Goal: Information Seeking & Learning: Check status

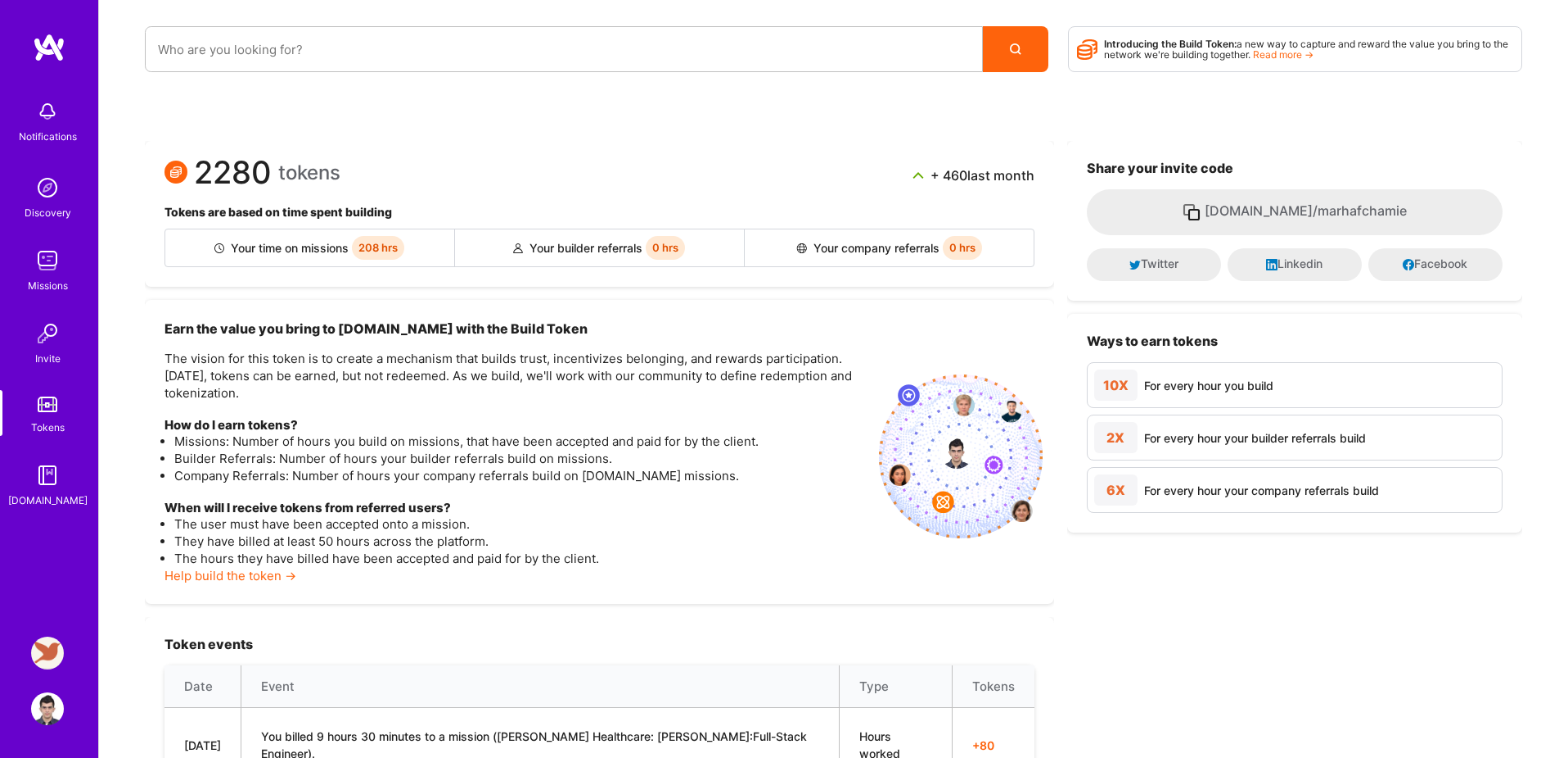
drag, startPoint x: 225, startPoint y: 246, endPoint x: 347, endPoint y: 251, distance: 122.1
click at [347, 251] on div "Your time on missions 208 hrs" at bounding box center [310, 248] width 290 height 37
copy div "Your time on missions"
drag, startPoint x: 195, startPoint y: 177, endPoint x: 412, endPoint y: 183, distance: 217.1
click at [412, 183] on div "2280 tokens + 460 last month" at bounding box center [599, 176] width 870 height 30
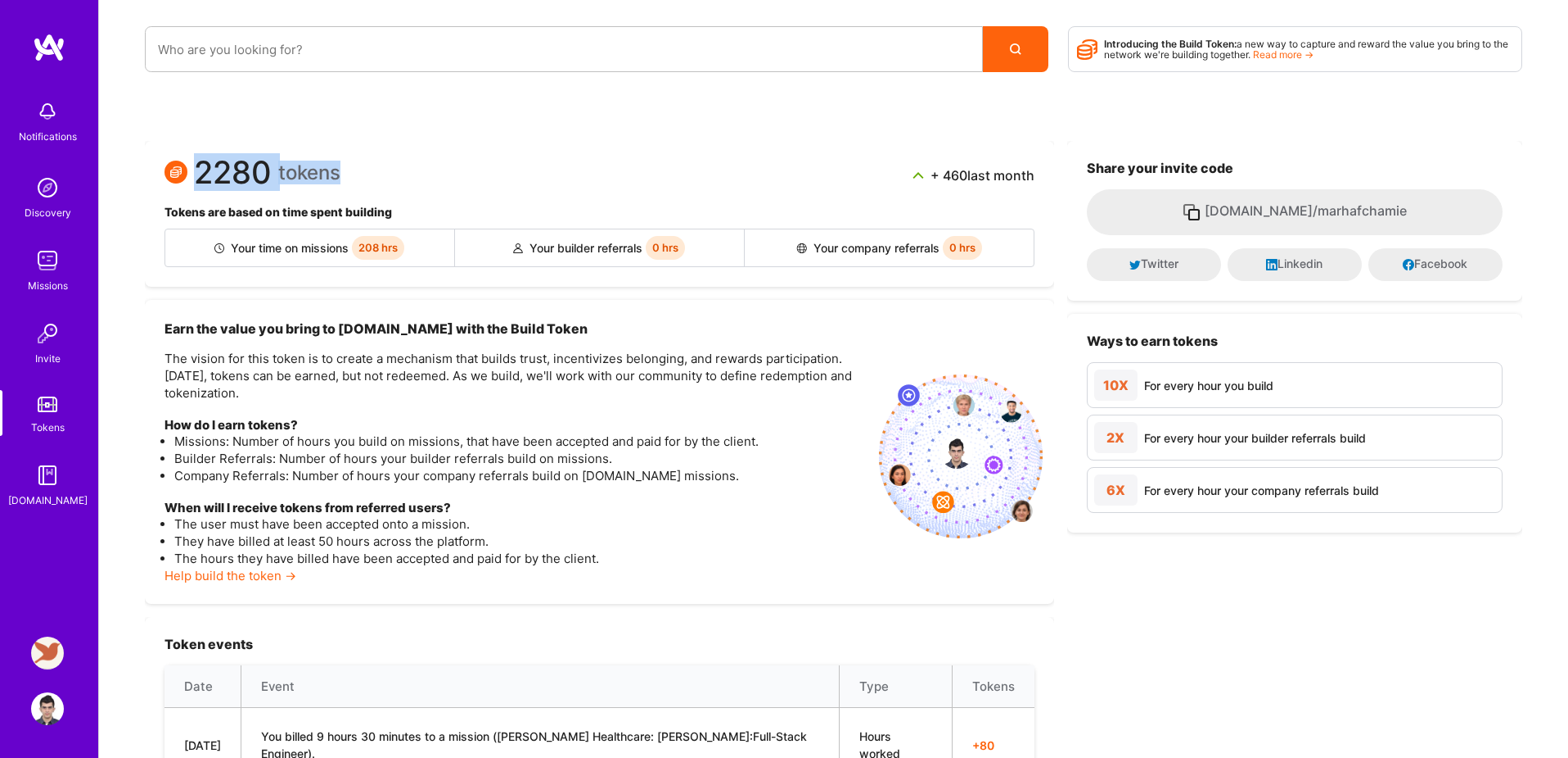
copy div "2280 tokens"
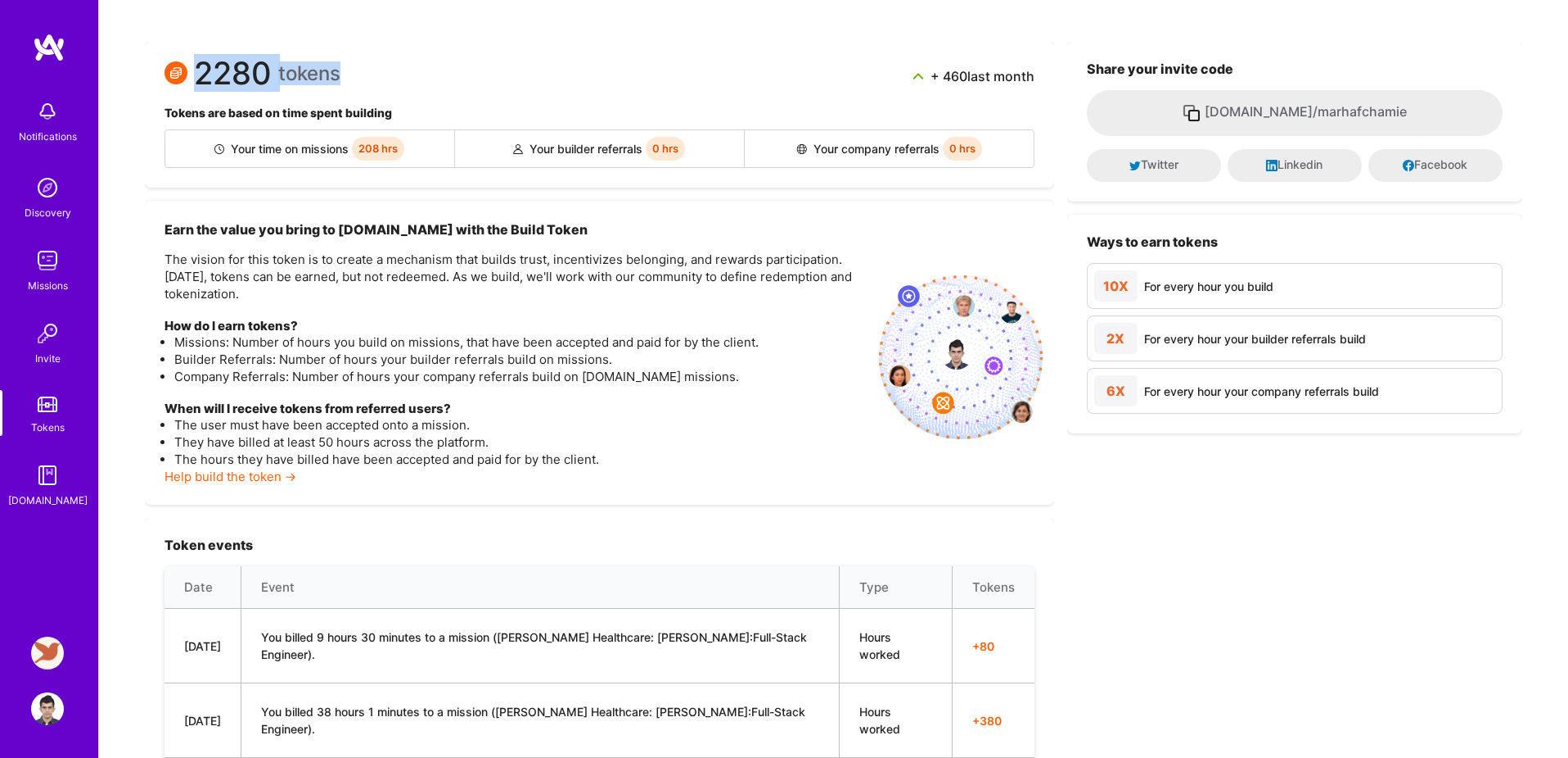
scroll to position [8, 0]
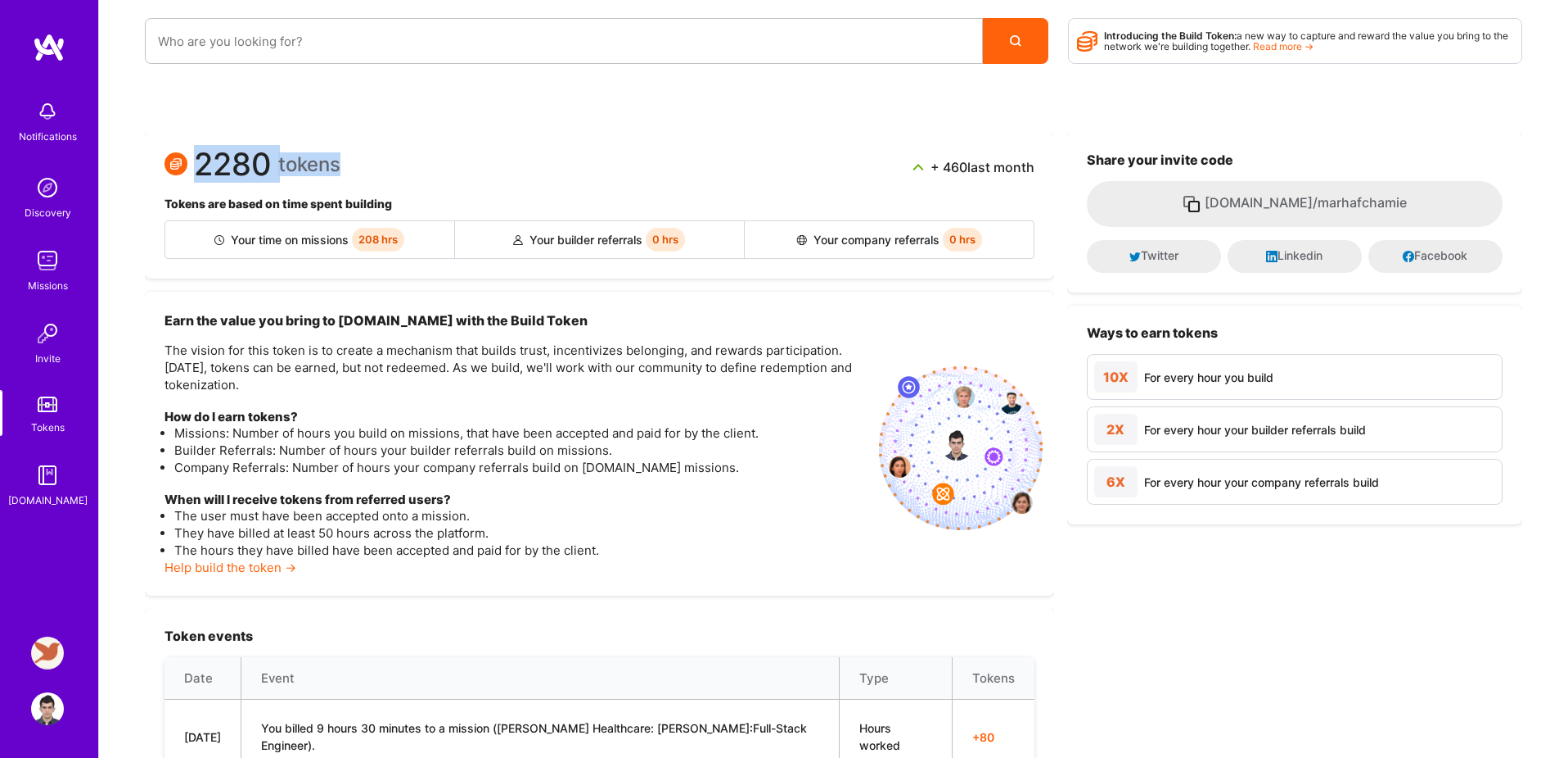
drag, startPoint x: 963, startPoint y: 165, endPoint x: 1040, endPoint y: 166, distance: 77.0
click at [1040, 166] on div "2280 tokens + 460 last month Tokens are based on time spent building Your time …" at bounding box center [599, 206] width 910 height 146
copy div "+ 460 last month"
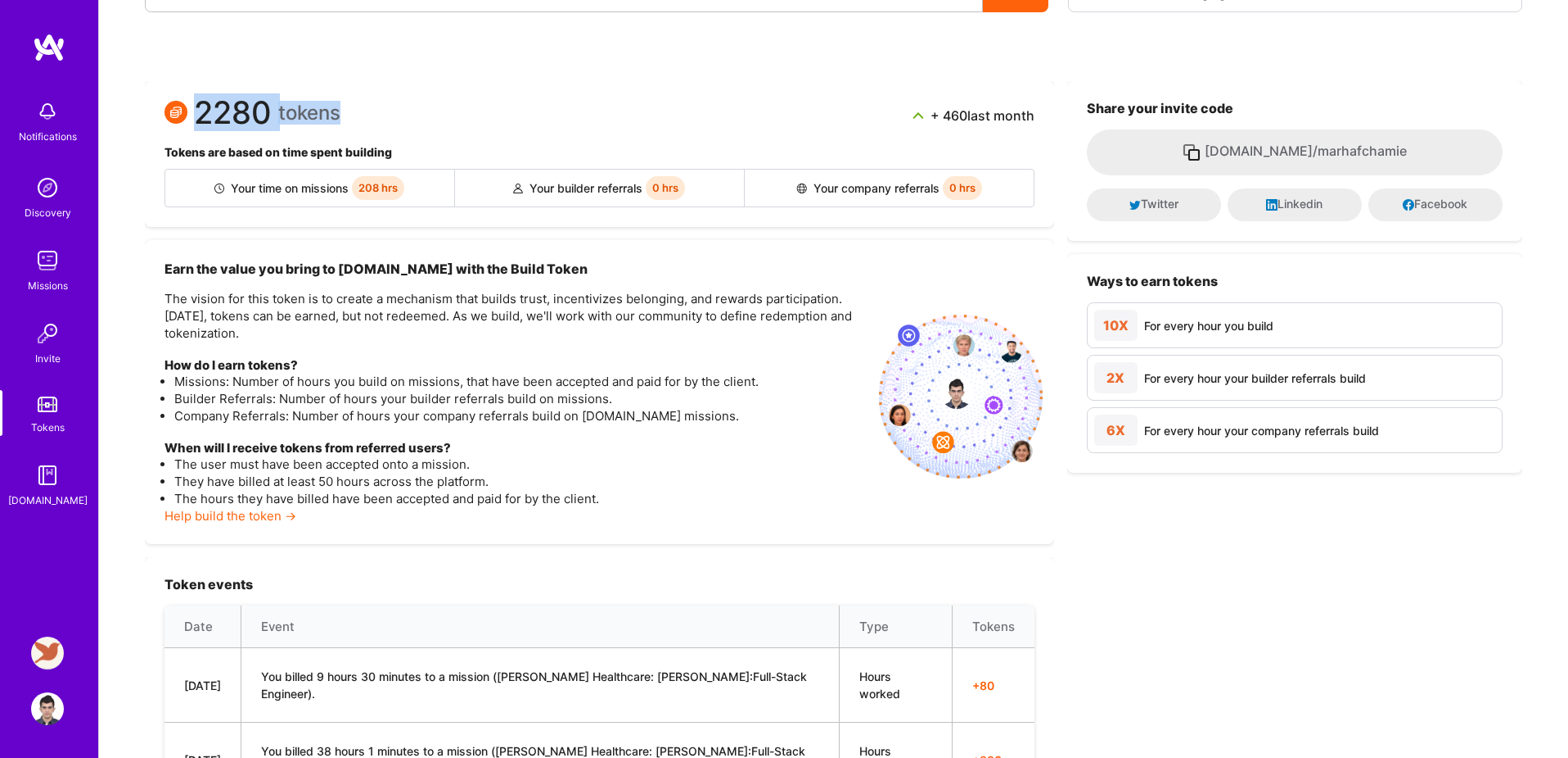
scroll to position [74, 0]
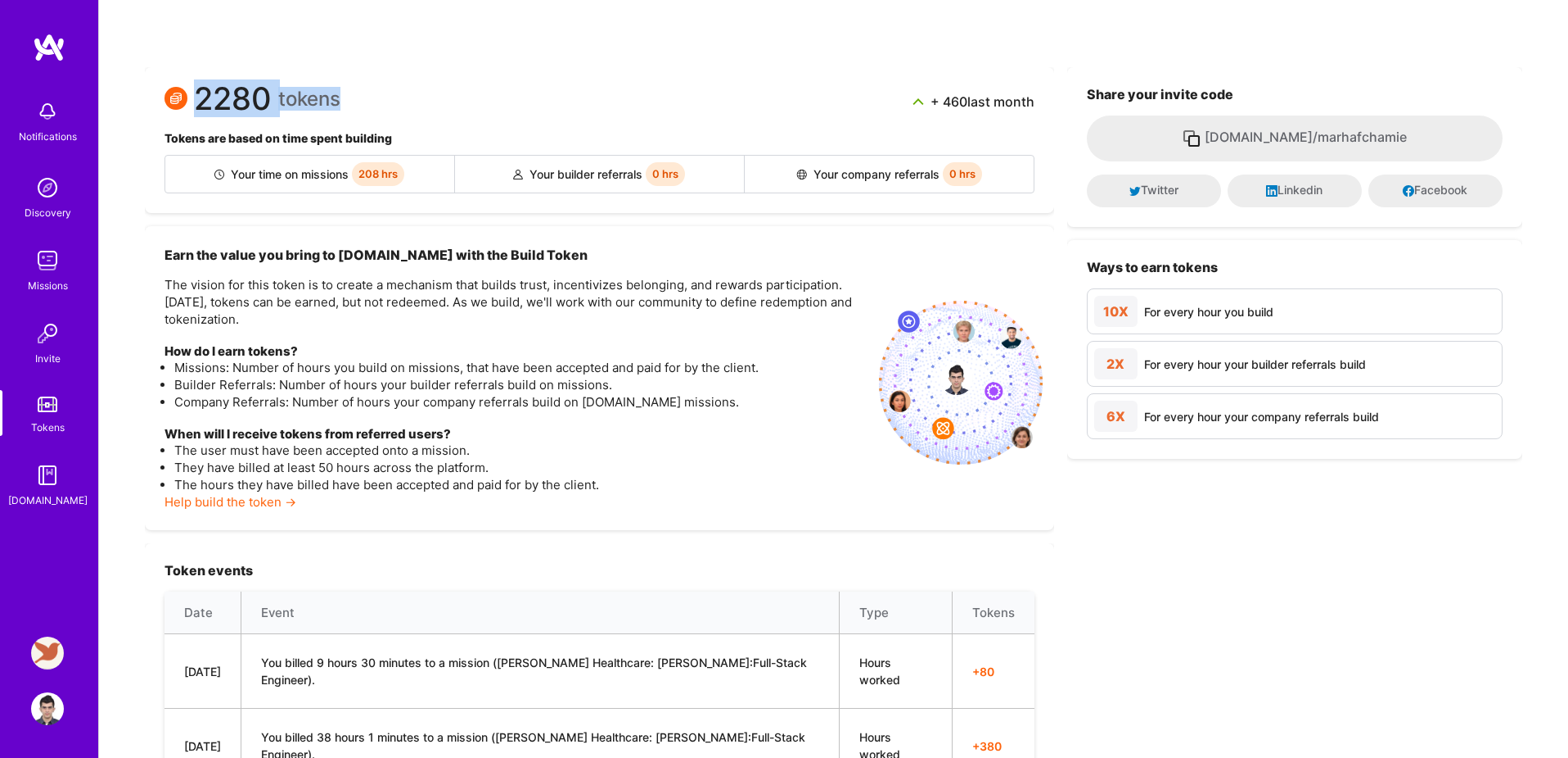
click at [49, 711] on img at bounding box center [48, 708] width 33 height 33
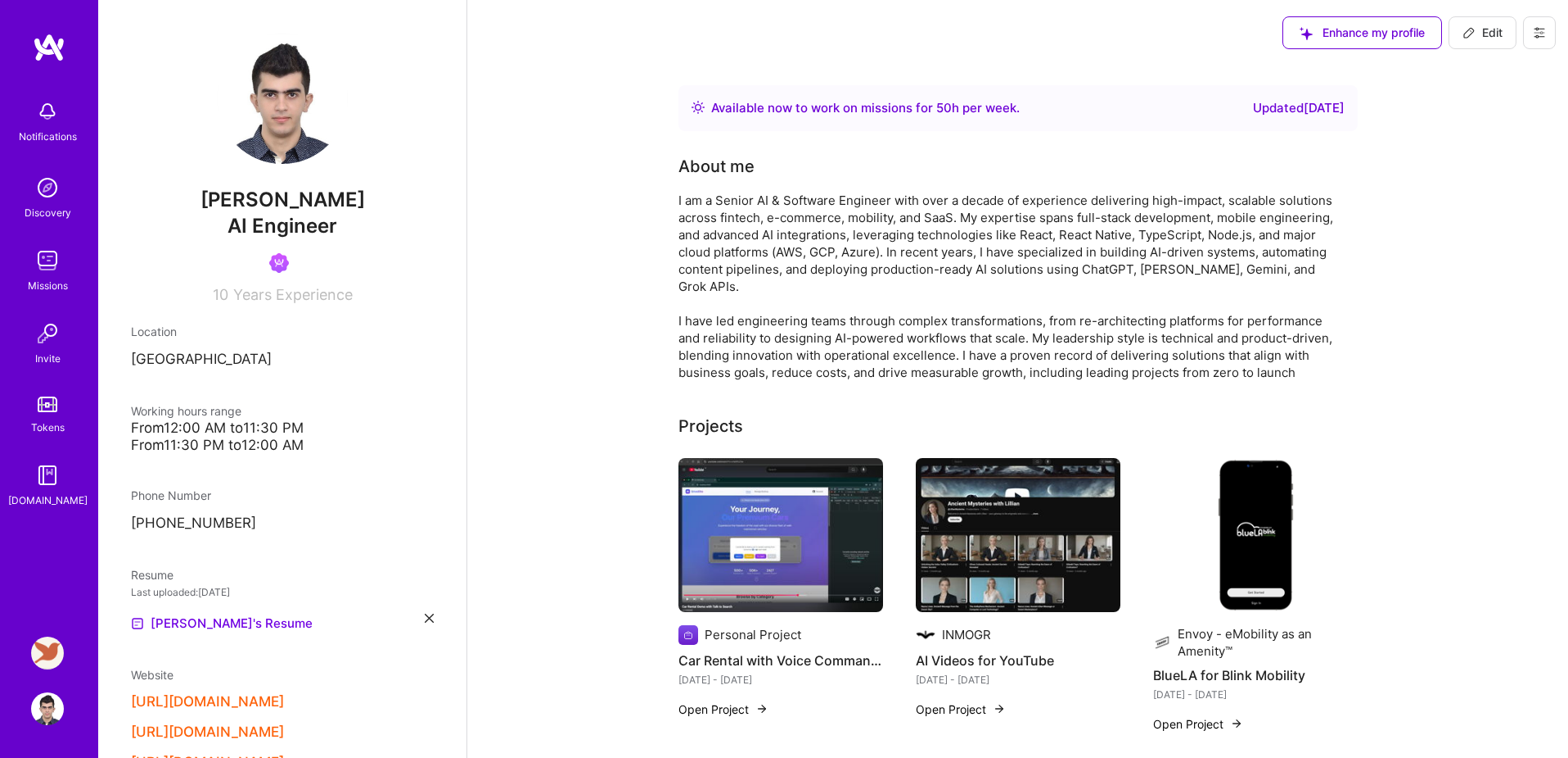
click at [41, 401] on img at bounding box center [47, 404] width 20 height 16
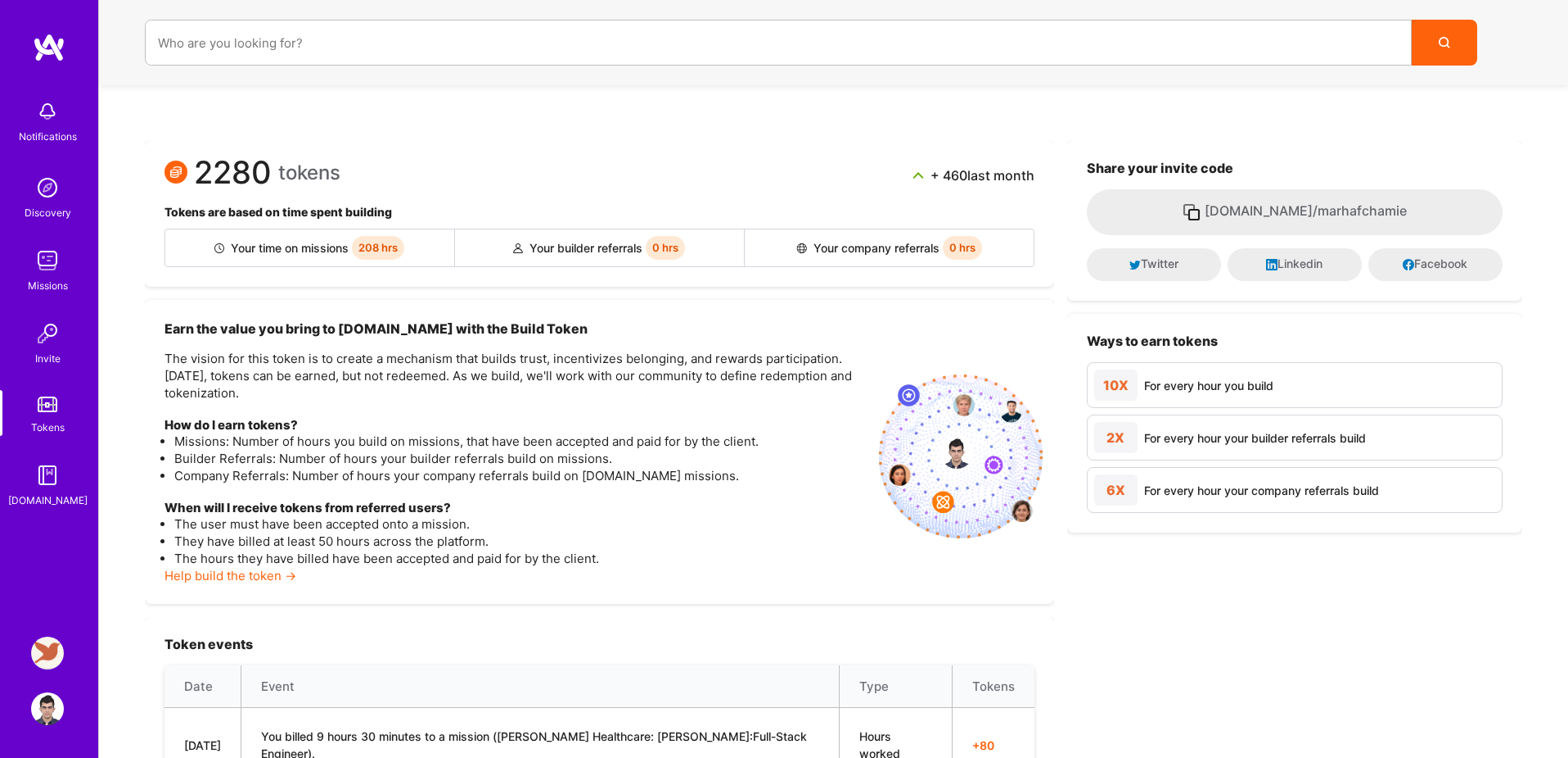
scroll to position [271, 0]
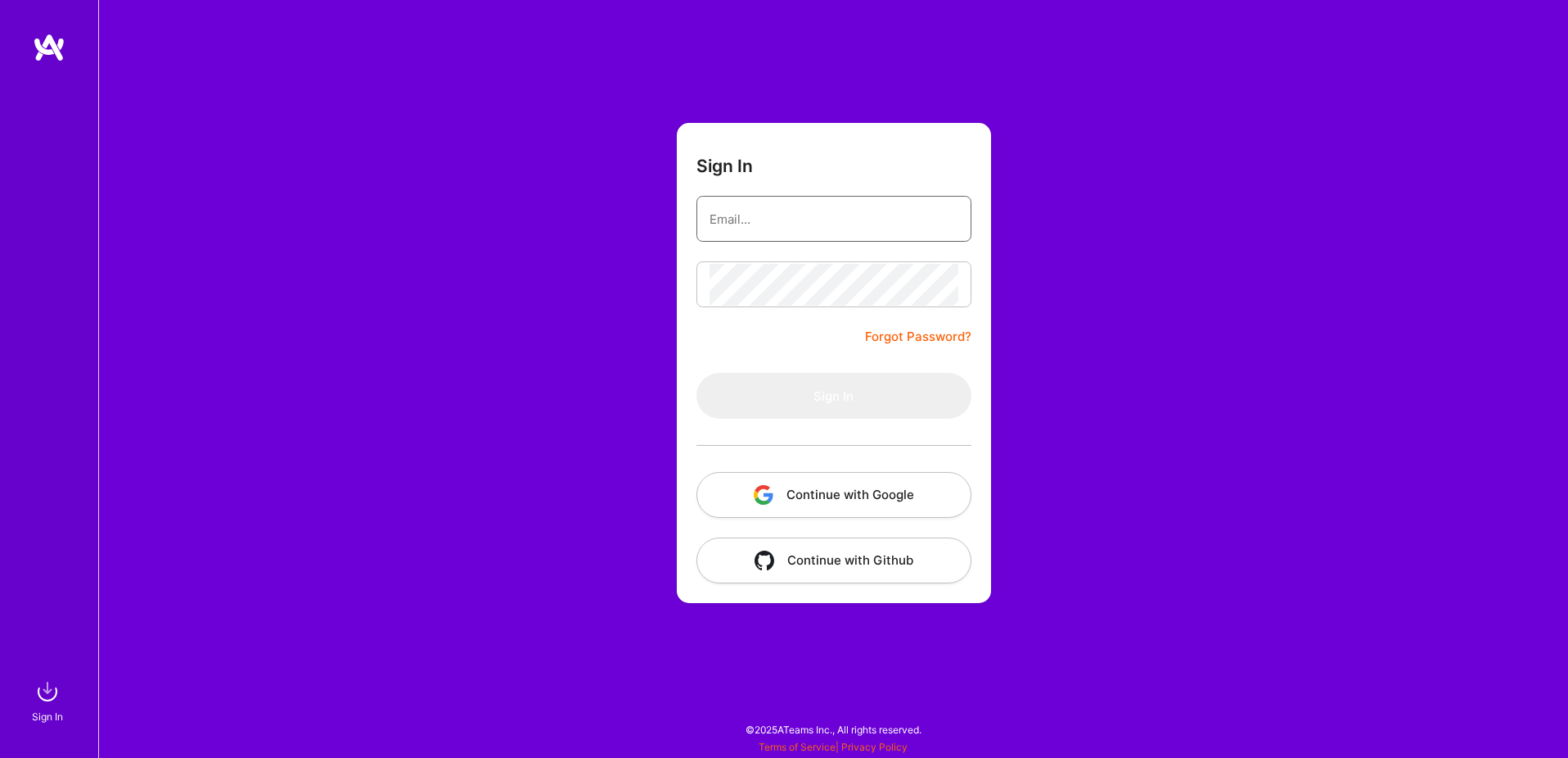
type input "[EMAIL_ADDRESS][DOMAIN_NAME]"
click at [822, 502] on button "Continue with Google" at bounding box center [834, 495] width 275 height 46
